Goal: Information Seeking & Learning: Understand process/instructions

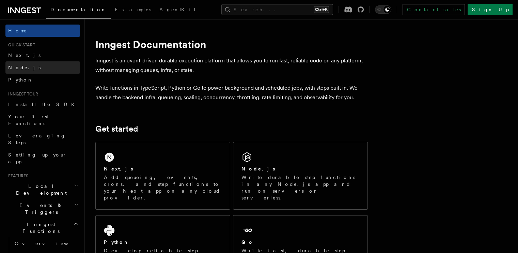
click at [15, 67] on span "Node.js" at bounding box center [24, 67] width 32 height 5
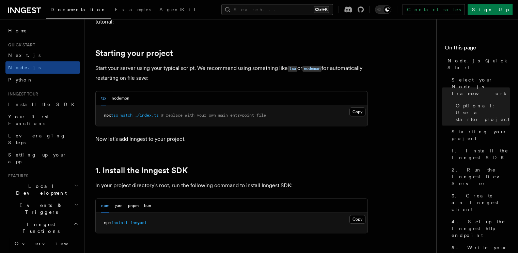
scroll to position [297, 0]
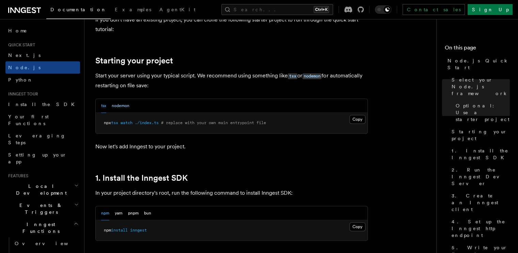
click at [123, 105] on button "nodemon" at bounding box center [121, 106] width 18 height 14
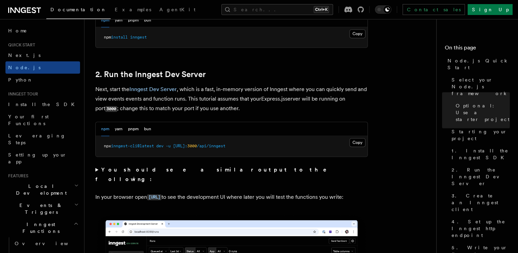
scroll to position [495, 0]
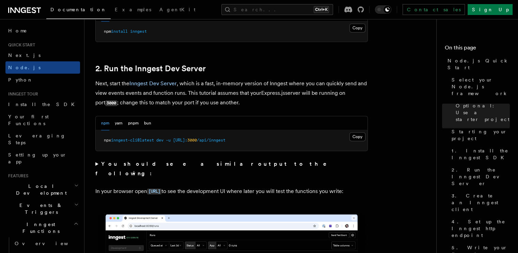
click at [106, 122] on button "npm" at bounding box center [105, 123] width 8 height 14
click at [145, 124] on button "bun" at bounding box center [147, 123] width 7 height 14
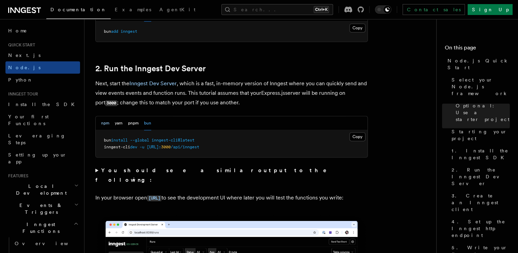
click at [104, 122] on button "npm" at bounding box center [105, 123] width 8 height 14
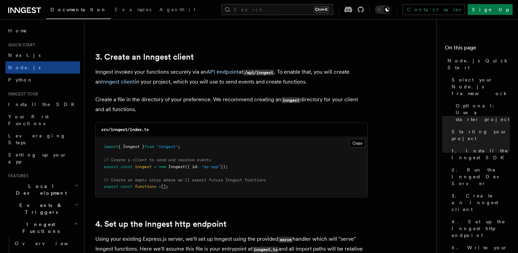
scroll to position [867, 0]
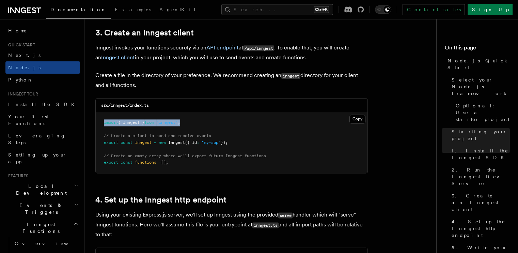
drag, startPoint x: 188, startPoint y: 123, endPoint x: 103, endPoint y: 123, distance: 84.8
click at [103, 123] on pre "import { Inngest } from "inngest" ; // Create a client to send and receive even…" at bounding box center [232, 142] width 272 height 60
copy span "import { Inngest } from "inngest" ;"
drag, startPoint x: 240, startPoint y: 143, endPoint x: 99, endPoint y: 143, distance: 140.6
click at [99, 143] on pre "import { Inngest } from "inngest" ; // Create a client to send and receive even…" at bounding box center [232, 142] width 272 height 60
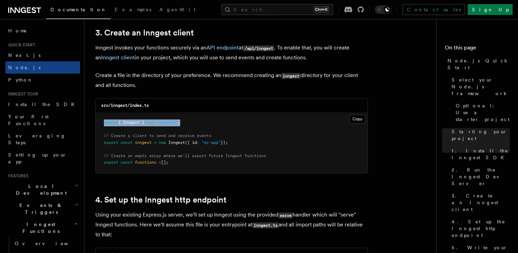
copy span "export const inngest = new Inngest ({ id : "my-app" });"
drag, startPoint x: 174, startPoint y: 166, endPoint x: 94, endPoint y: 165, distance: 79.7
copy span "export const functions = [];"
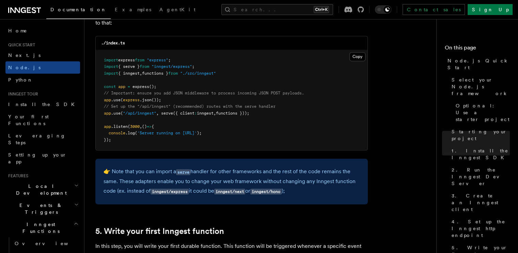
scroll to position [1083, 0]
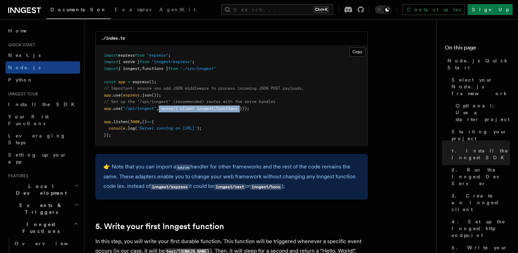
drag, startPoint x: 160, startPoint y: 106, endPoint x: 246, endPoint y: 110, distance: 86.5
click at [246, 110] on pre "import express from "express" ; import { serve } from "inngest/express" ; impor…" at bounding box center [232, 95] width 272 height 100
copy span "serve ({ client : inngest , functions"
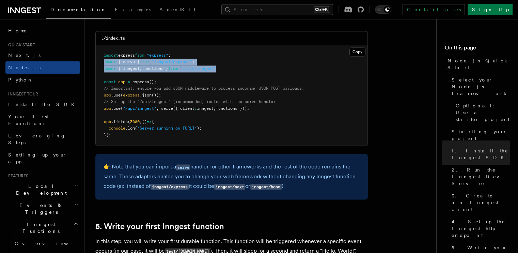
drag, startPoint x: 233, startPoint y: 68, endPoint x: 103, endPoint y: 62, distance: 129.8
click at [103, 62] on pre "import express from "express" ; import { serve } from "inngest/express" ; impor…" at bounding box center [232, 95] width 272 height 100
copy code "import { serve } from "inngest/express" ; import { inngest , functions } from "…"
